Goal: Task Accomplishment & Management: Manage account settings

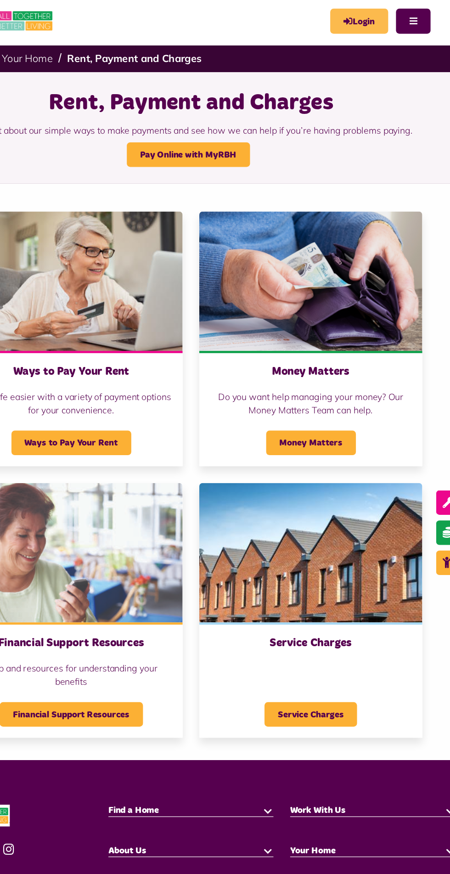
click at [361, 25] on link "Login" at bounding box center [364, 20] width 48 height 21
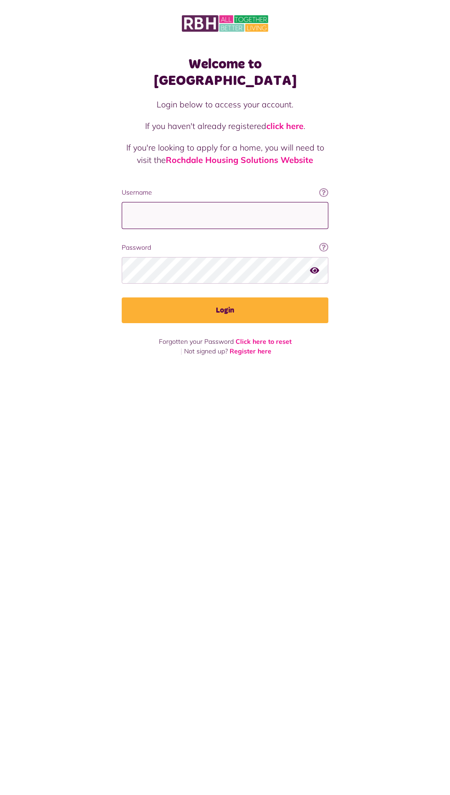
click at [212, 202] on input "Username" at bounding box center [225, 215] width 207 height 27
type input "**********"
click at [122, 298] on button "Login" at bounding box center [225, 311] width 207 height 26
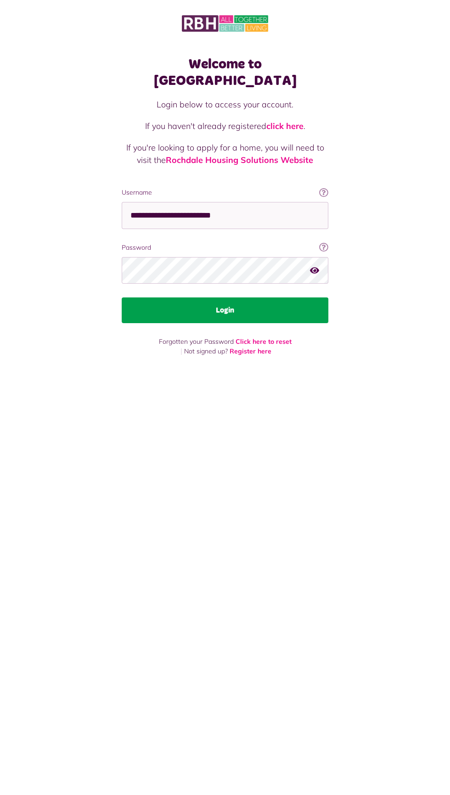
click at [281, 298] on button "Login" at bounding box center [225, 311] width 207 height 26
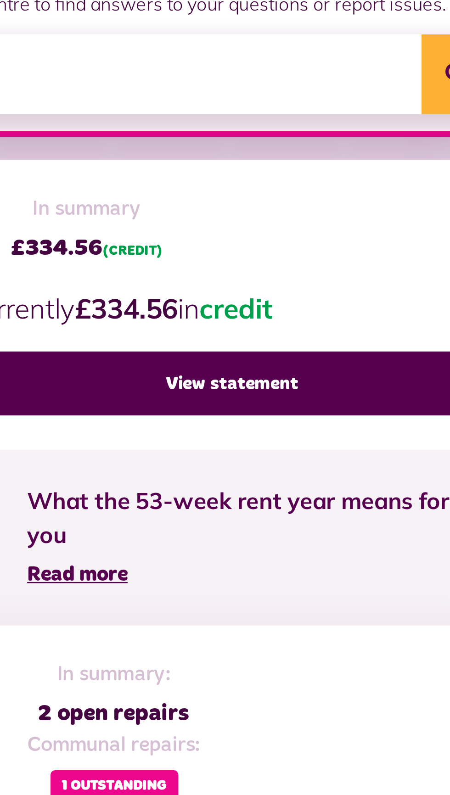
scroll to position [112, 0]
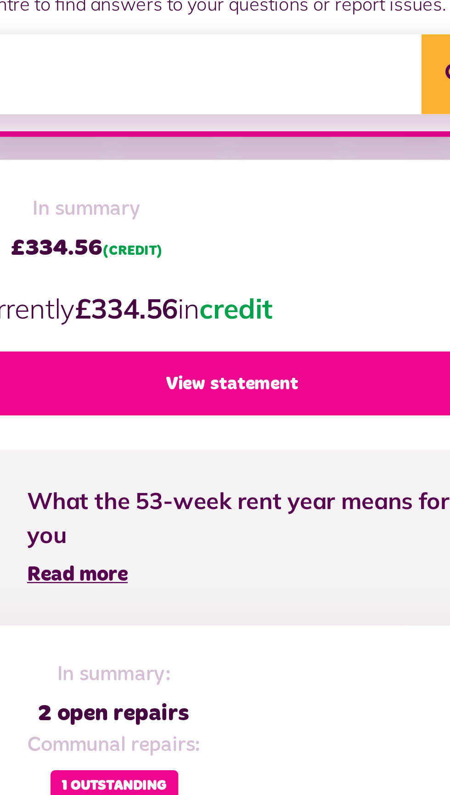
click at [357, 207] on link "View statement" at bounding box center [330, 214] width 194 height 26
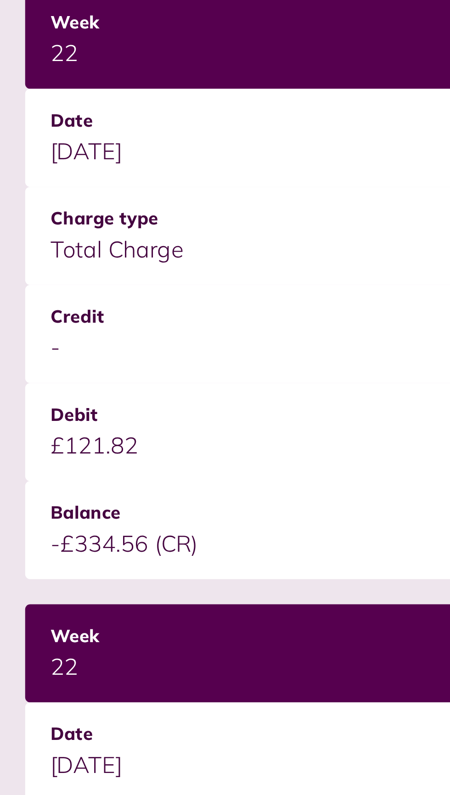
scroll to position [93, 0]
